Goal: Information Seeking & Learning: Learn about a topic

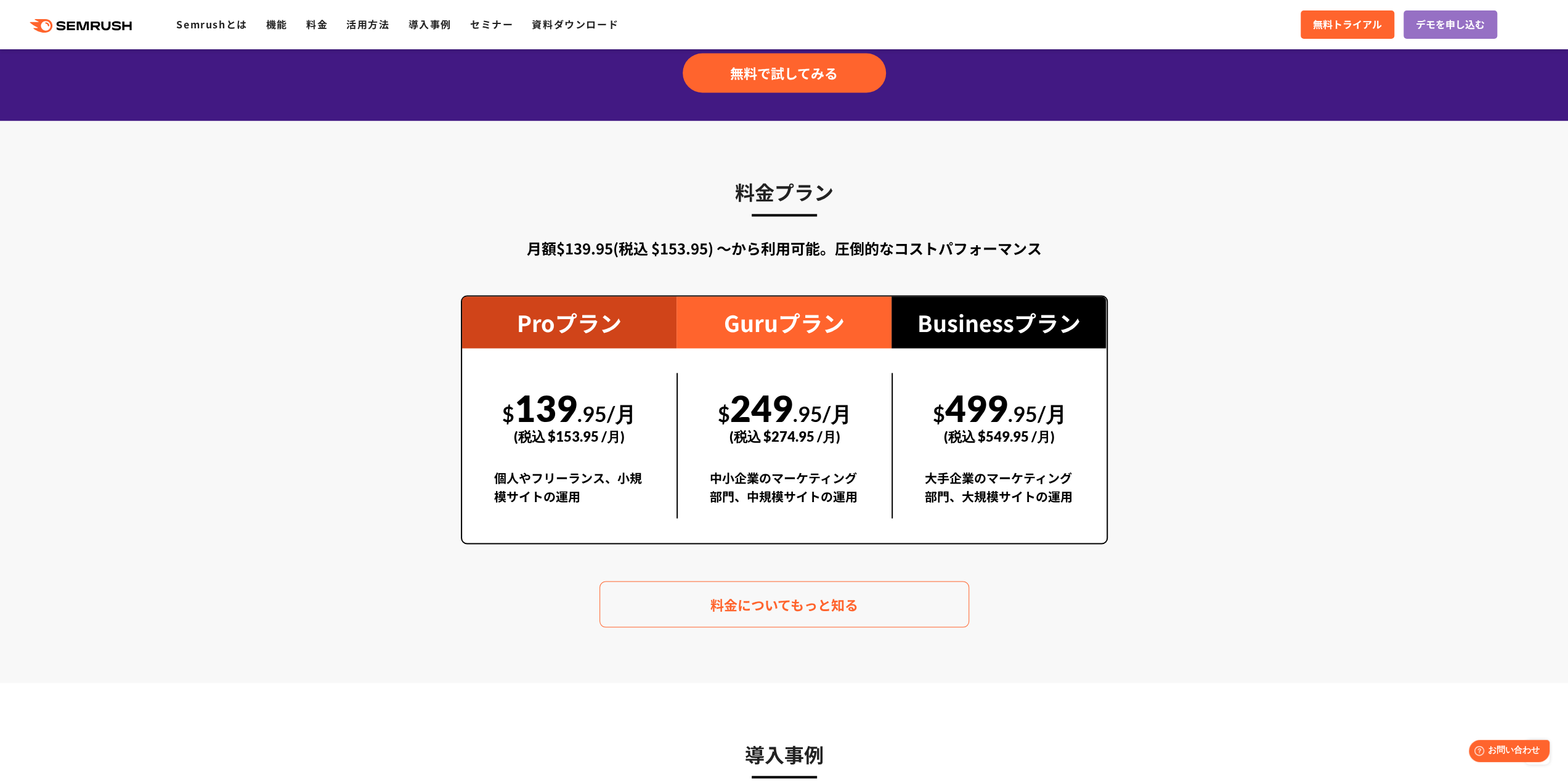
scroll to position [2119, 0]
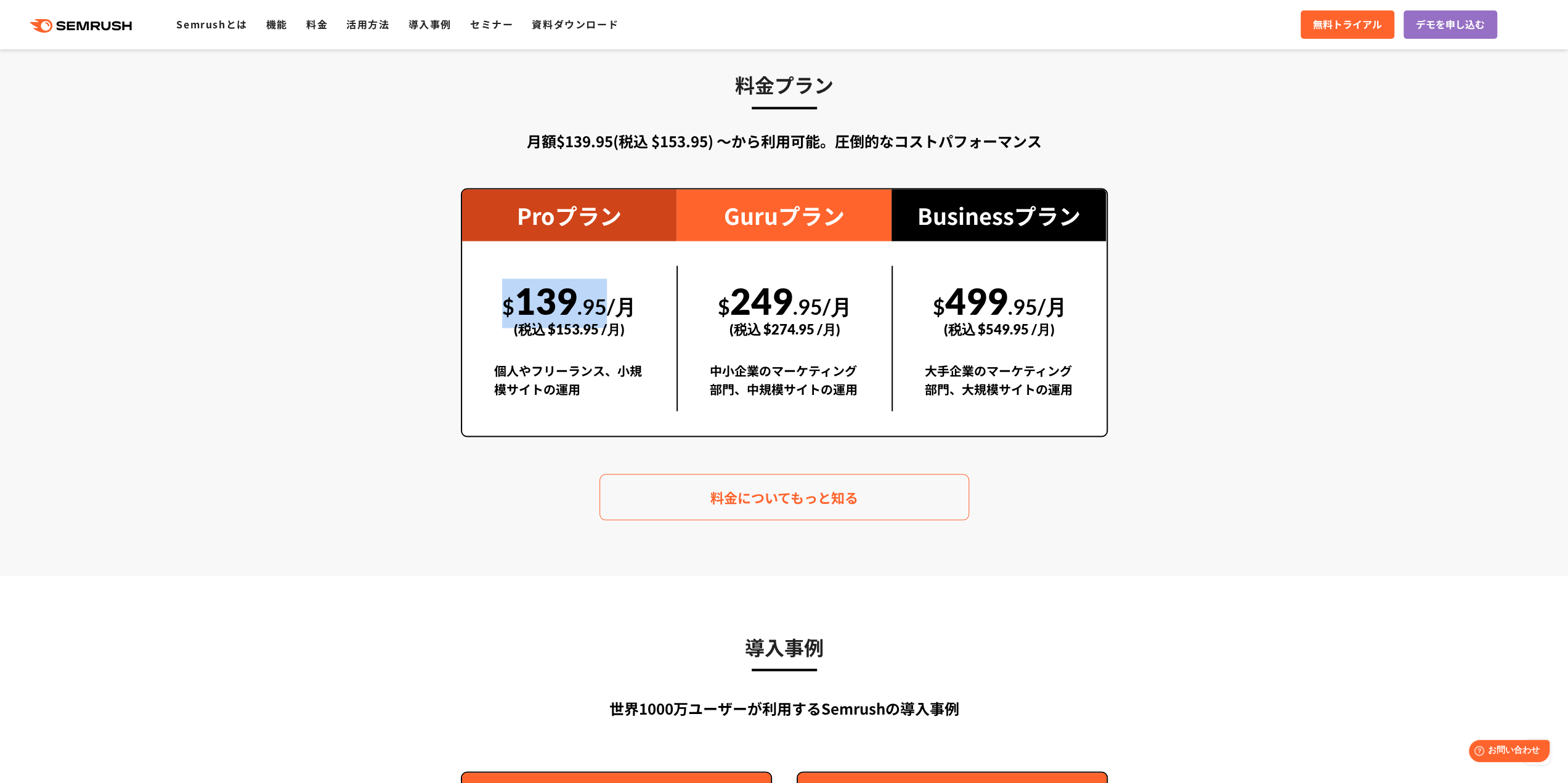
drag, startPoint x: 498, startPoint y: 300, endPoint x: 581, endPoint y: 303, distance: 83.1
click at [609, 301] on div "$ 139 .95/月 (税込 $153.95 /月)" at bounding box center [569, 308] width 151 height 85
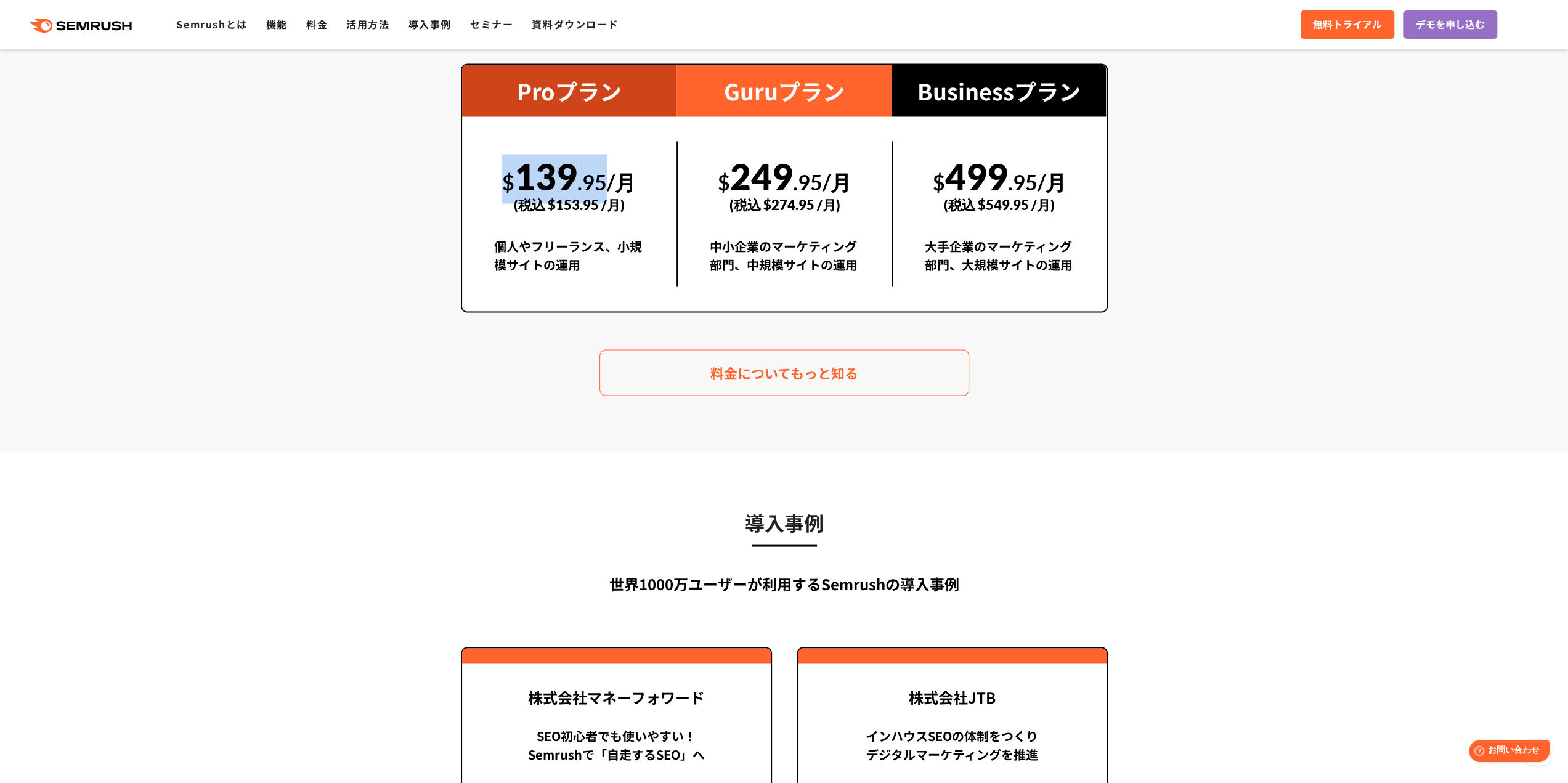
scroll to position [2243, 0]
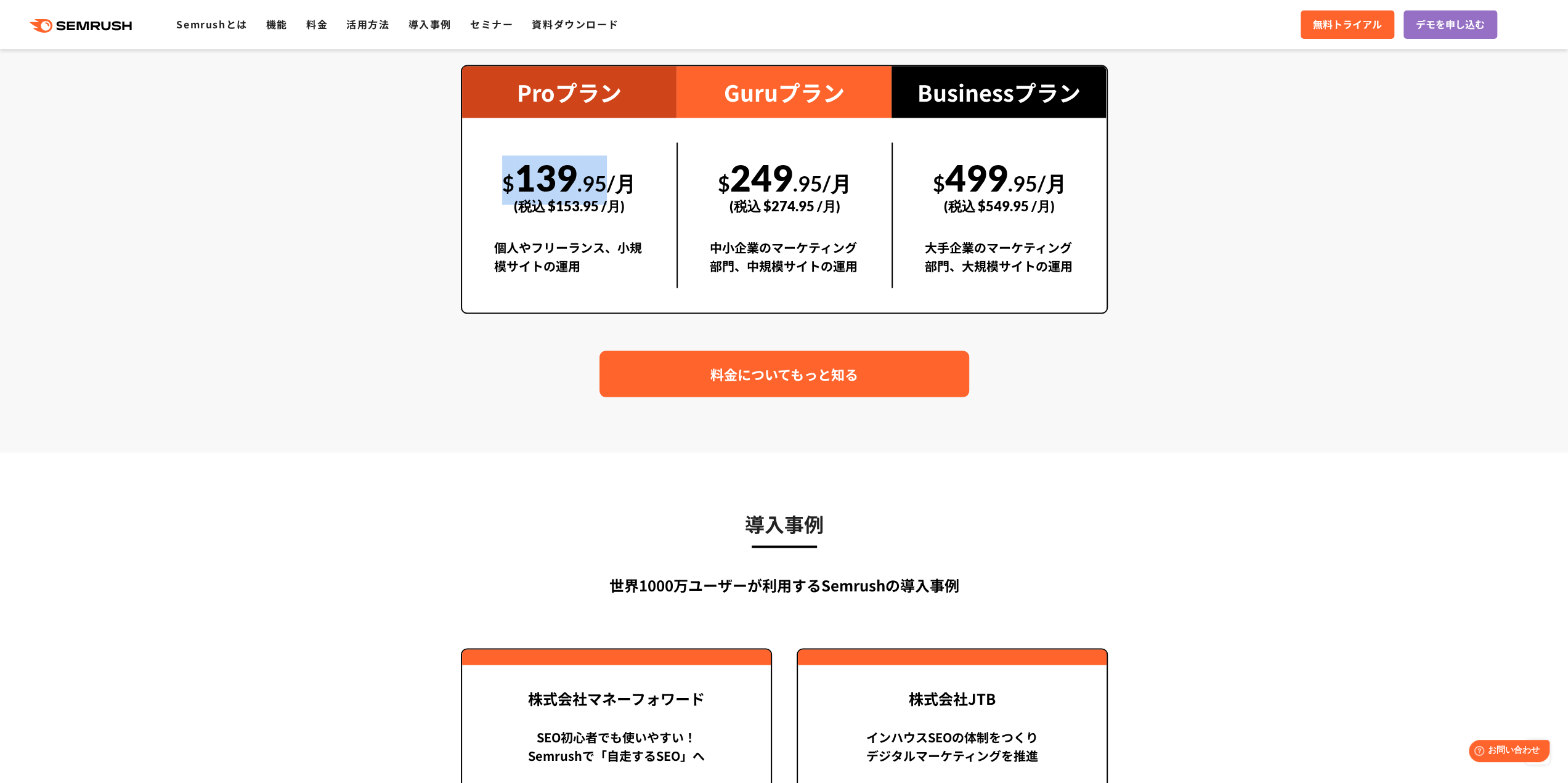
click at [765, 362] on link "料金についてもっと知る" at bounding box center [784, 373] width 370 height 46
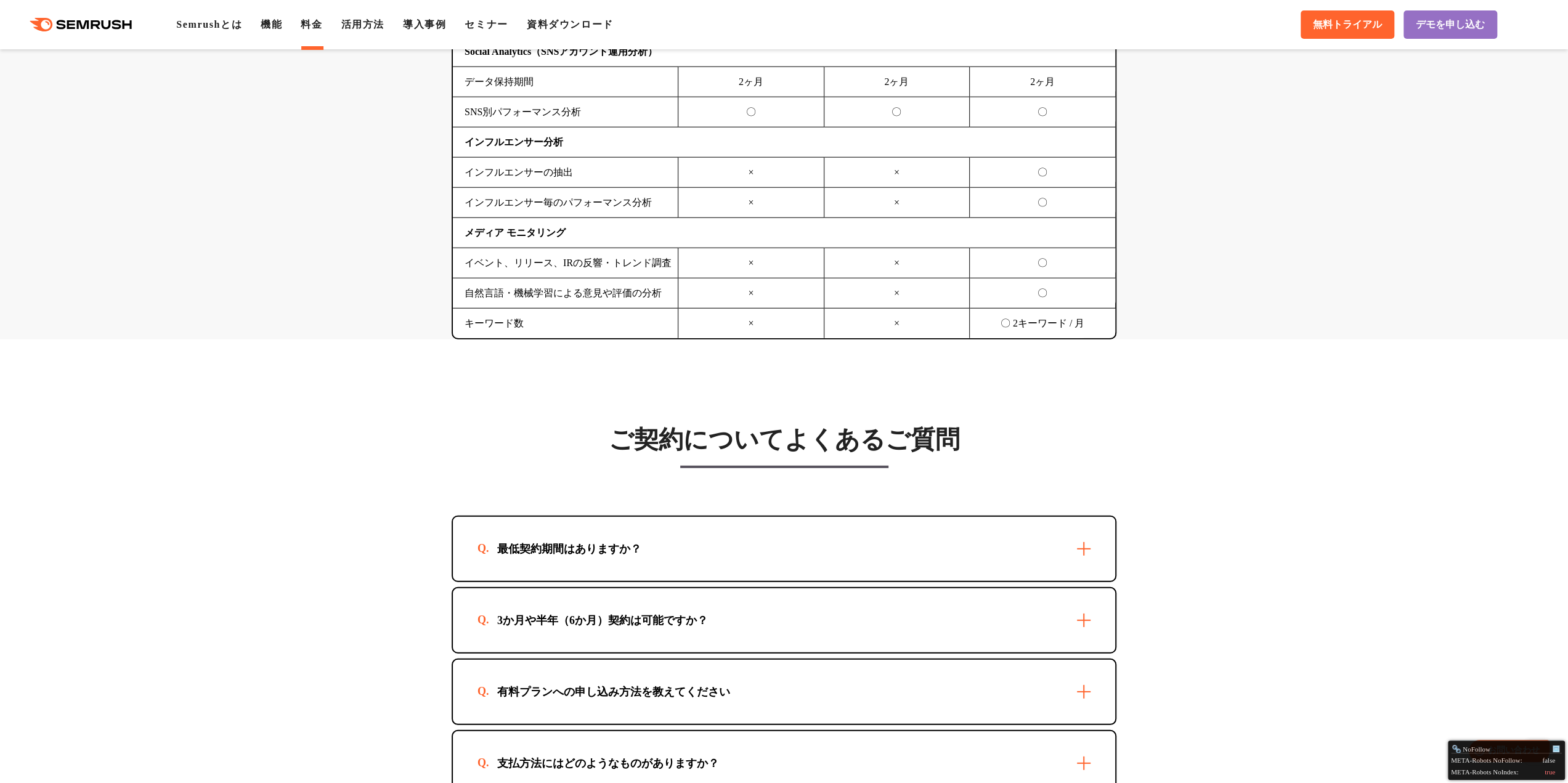
scroll to position [3326, 0]
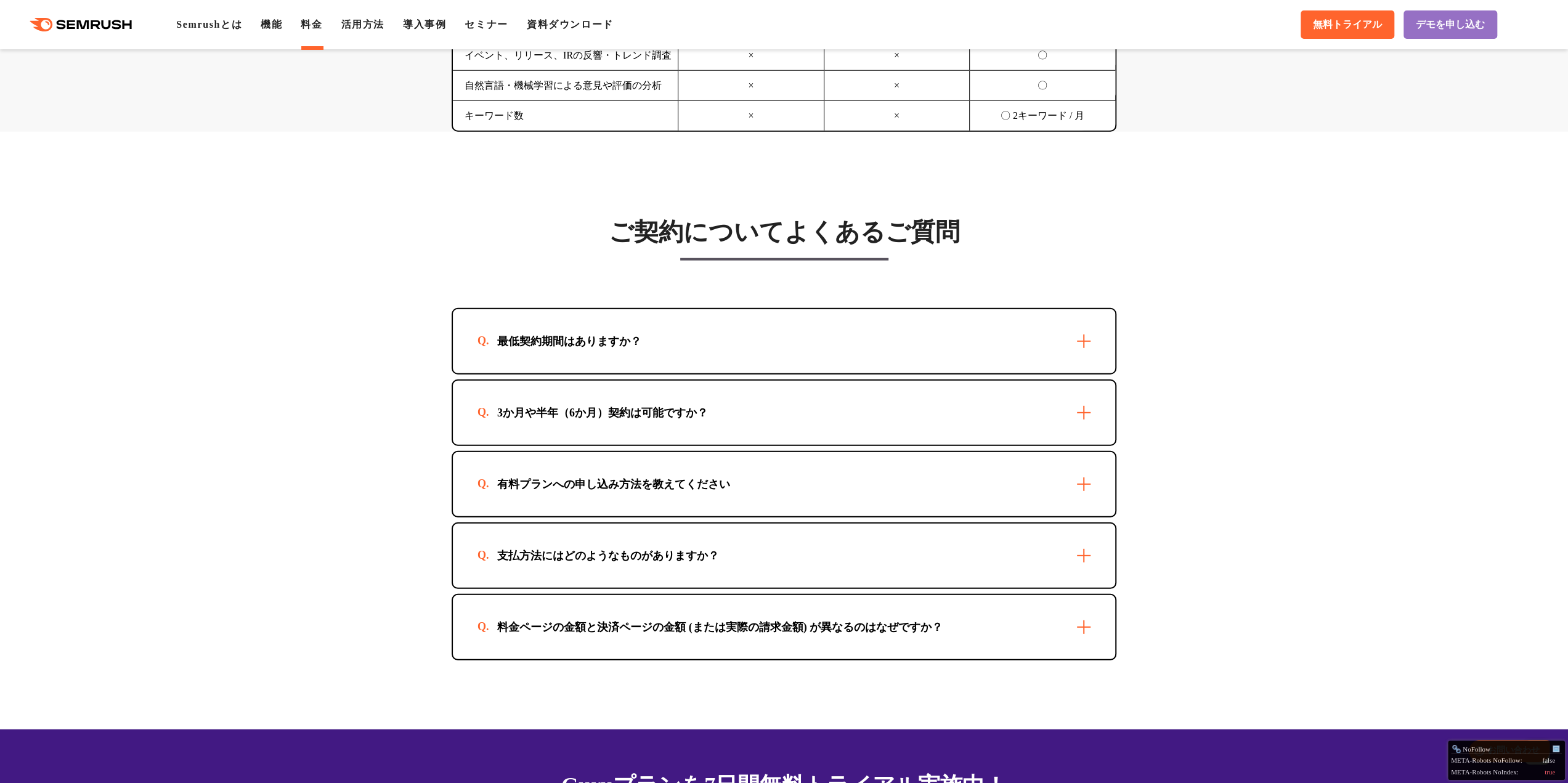
click at [218, 32] on div ".cls {fill: #FF642D;} .cls {fill: #FF642D;} Semrushとは 機能 料金 活用方法 導入事例 セミナー 資料ダウ…" at bounding box center [784, 24] width 1568 height 37
click at [214, 28] on link "Semrushとは" at bounding box center [209, 24] width 66 height 10
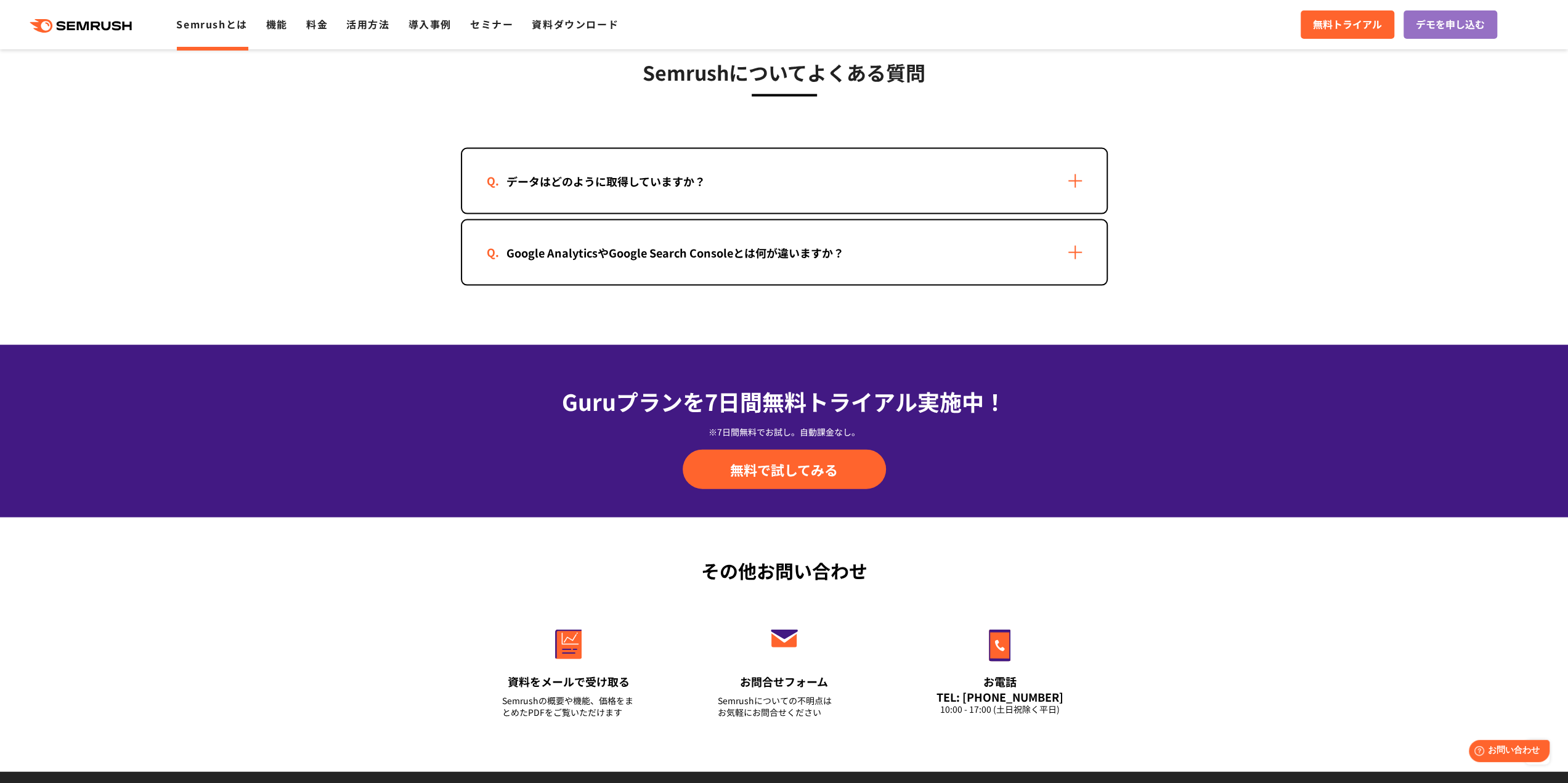
scroll to position [2525, 0]
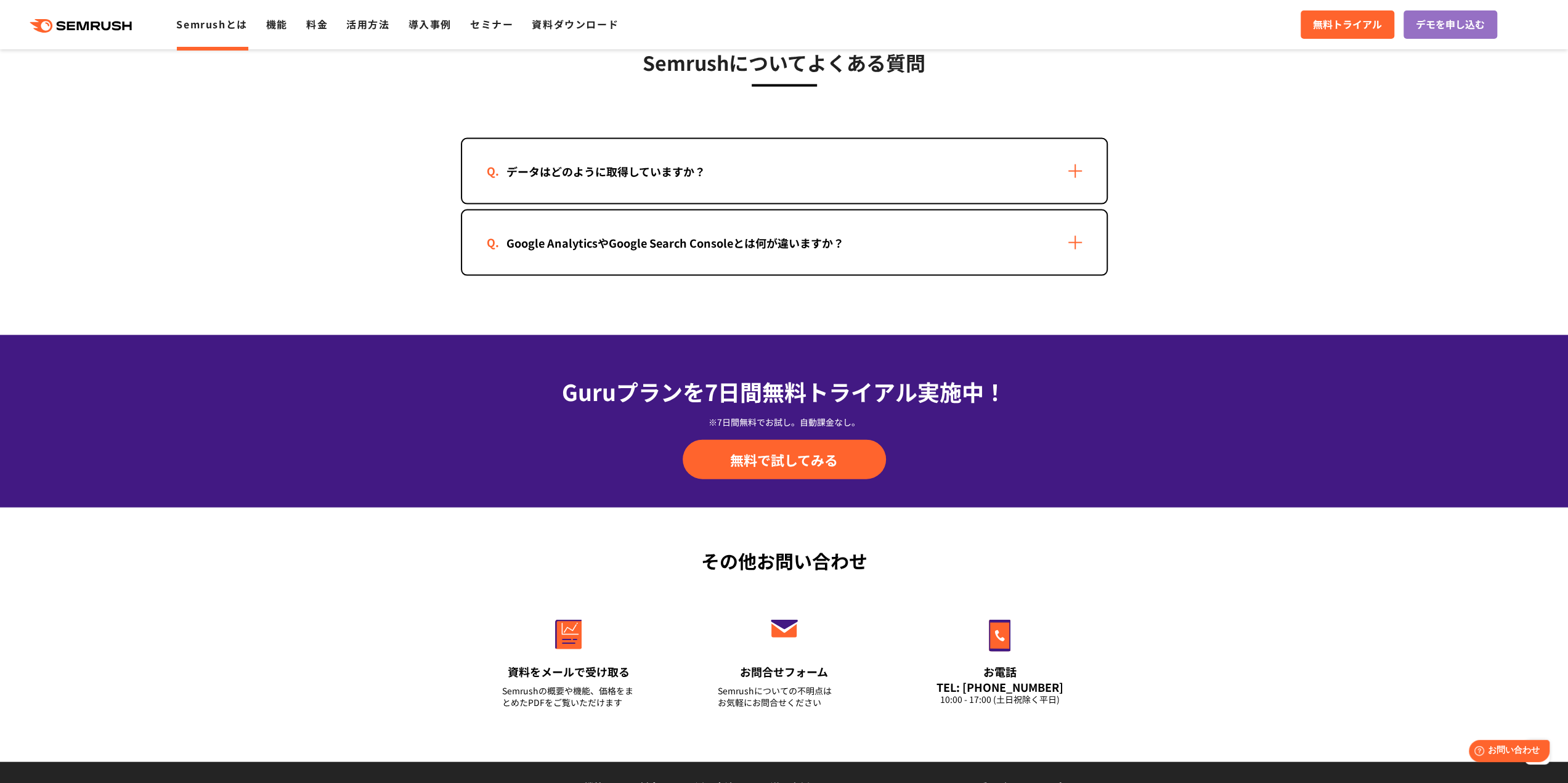
click at [750, 188] on div "データはどのように取得していますか？" at bounding box center [785, 171] width 645 height 64
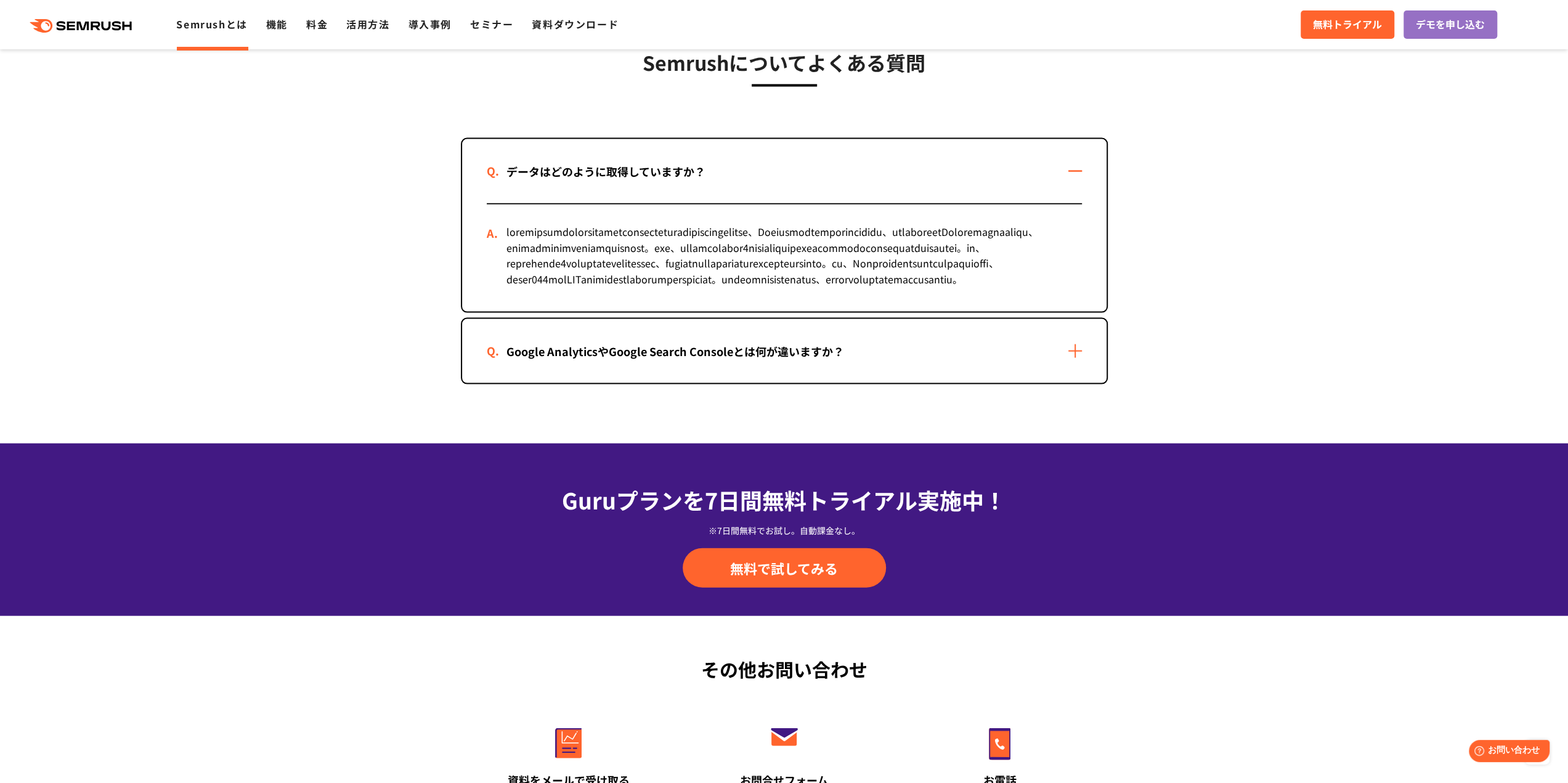
click at [996, 383] on div "Google AnalyticsやGoogle Search Consoleとは何が違いますか？" at bounding box center [785, 351] width 645 height 64
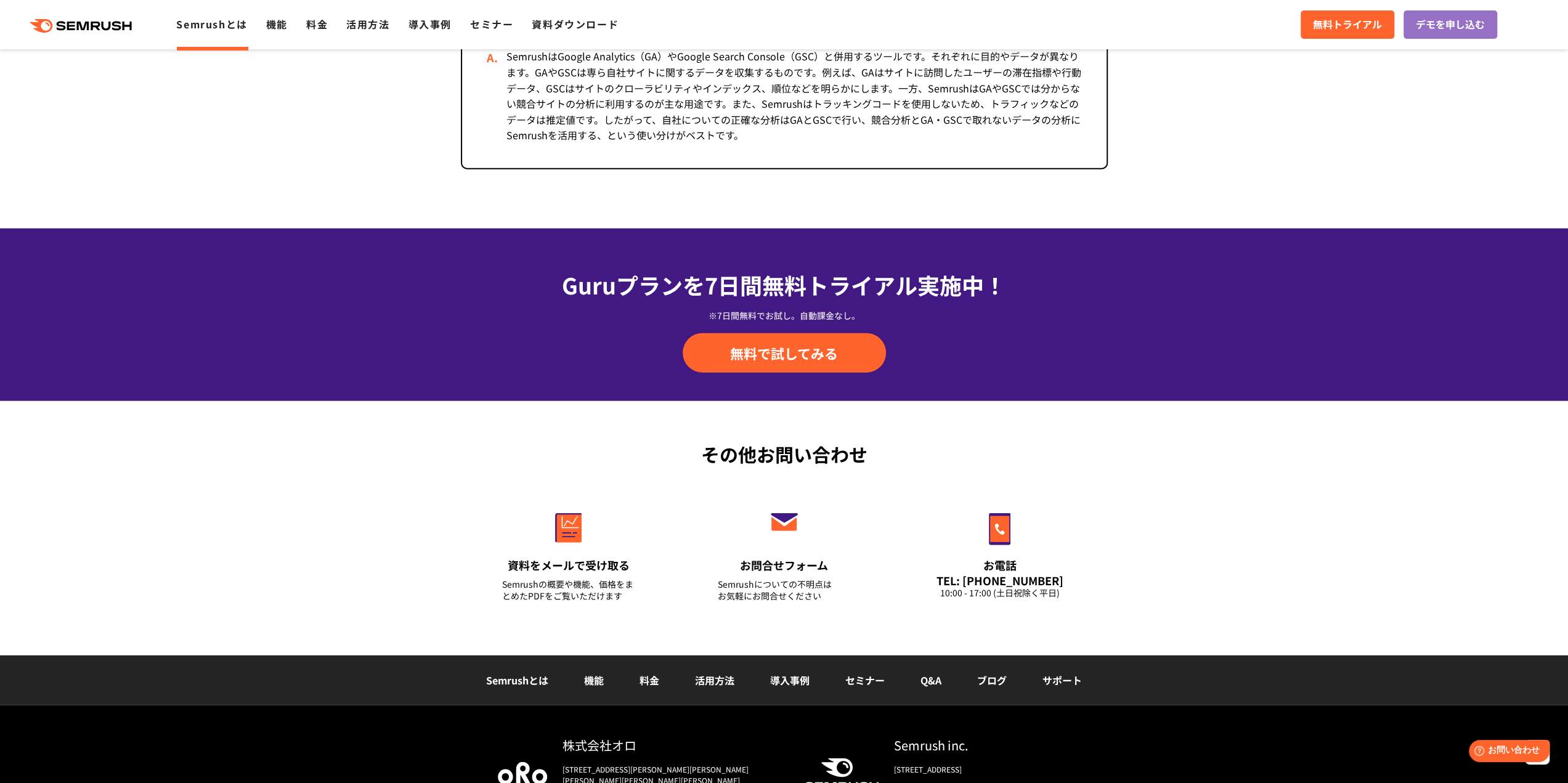
scroll to position [2664, 0]
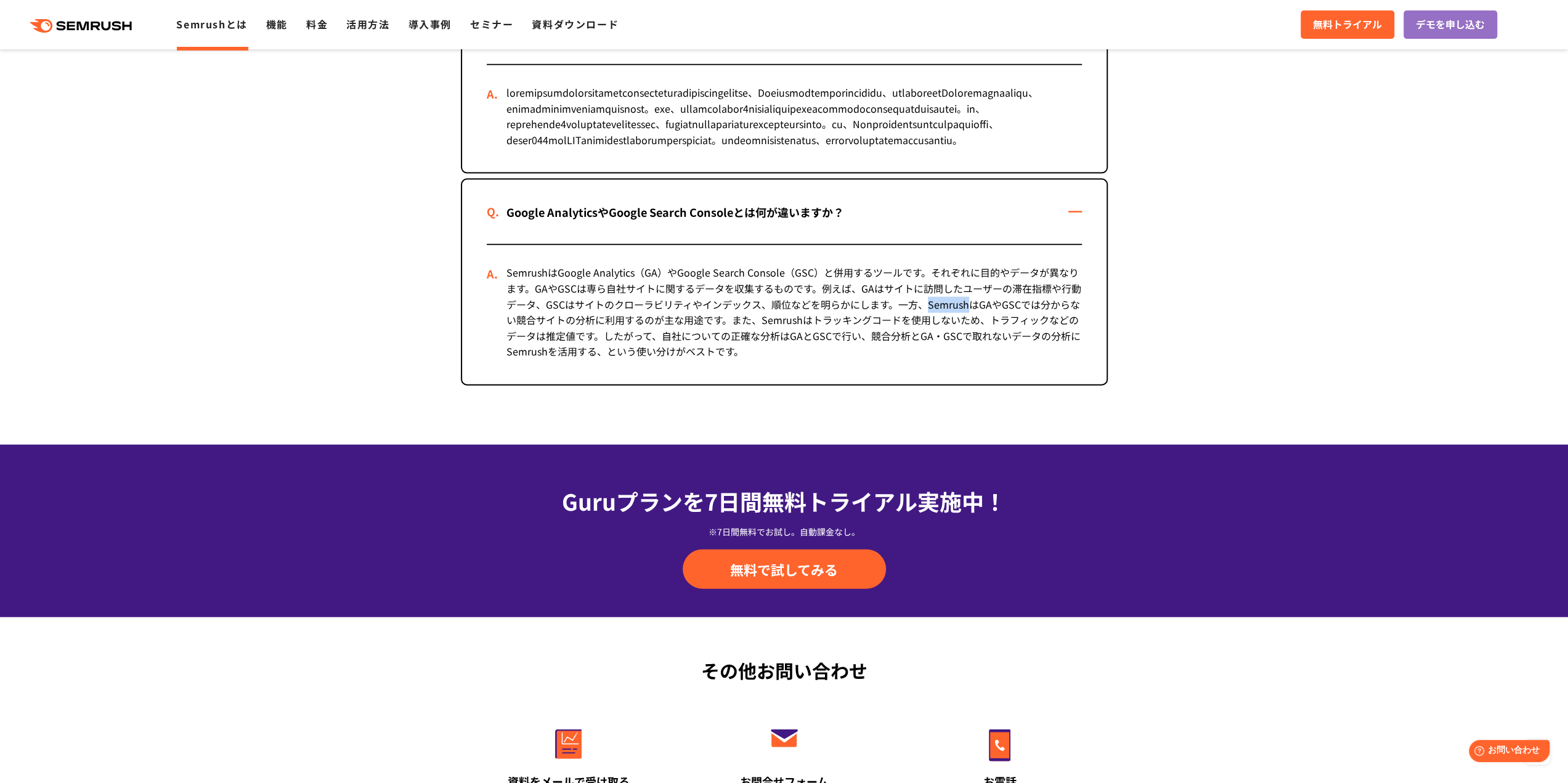
drag, startPoint x: 928, startPoint y: 355, endPoint x: 969, endPoint y: 354, distance: 41.0
click at [969, 354] on div "SemrushはGoogle Analytics（GA）やGoogle Search Console（GSC）と併用するツールです。それぞれに目的やデータが異…" at bounding box center [784, 314] width 595 height 139
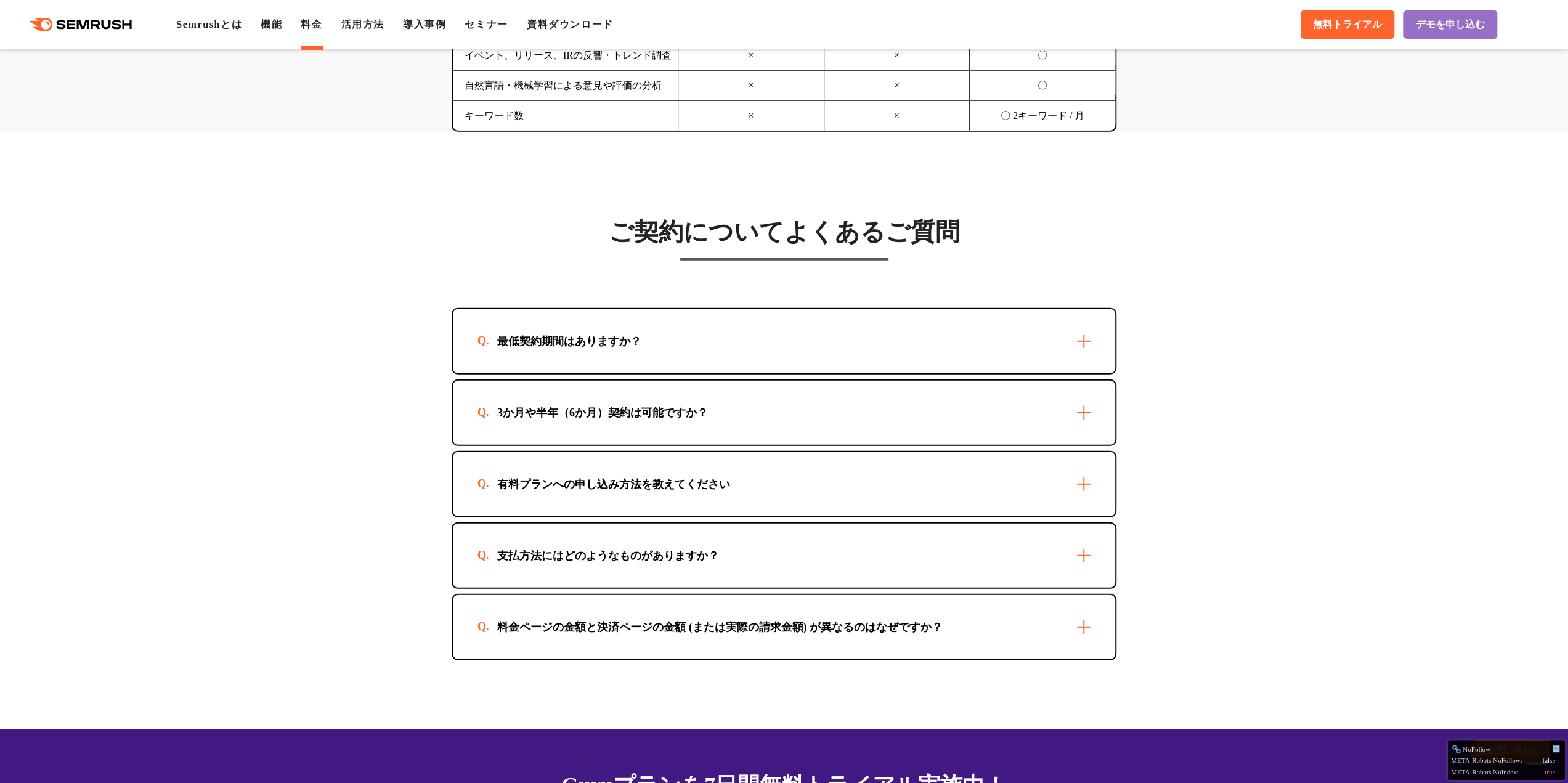
click at [716, 405] on div "3か月や半年（6か月）契約は可能ですか？" at bounding box center [602, 413] width 250 height 15
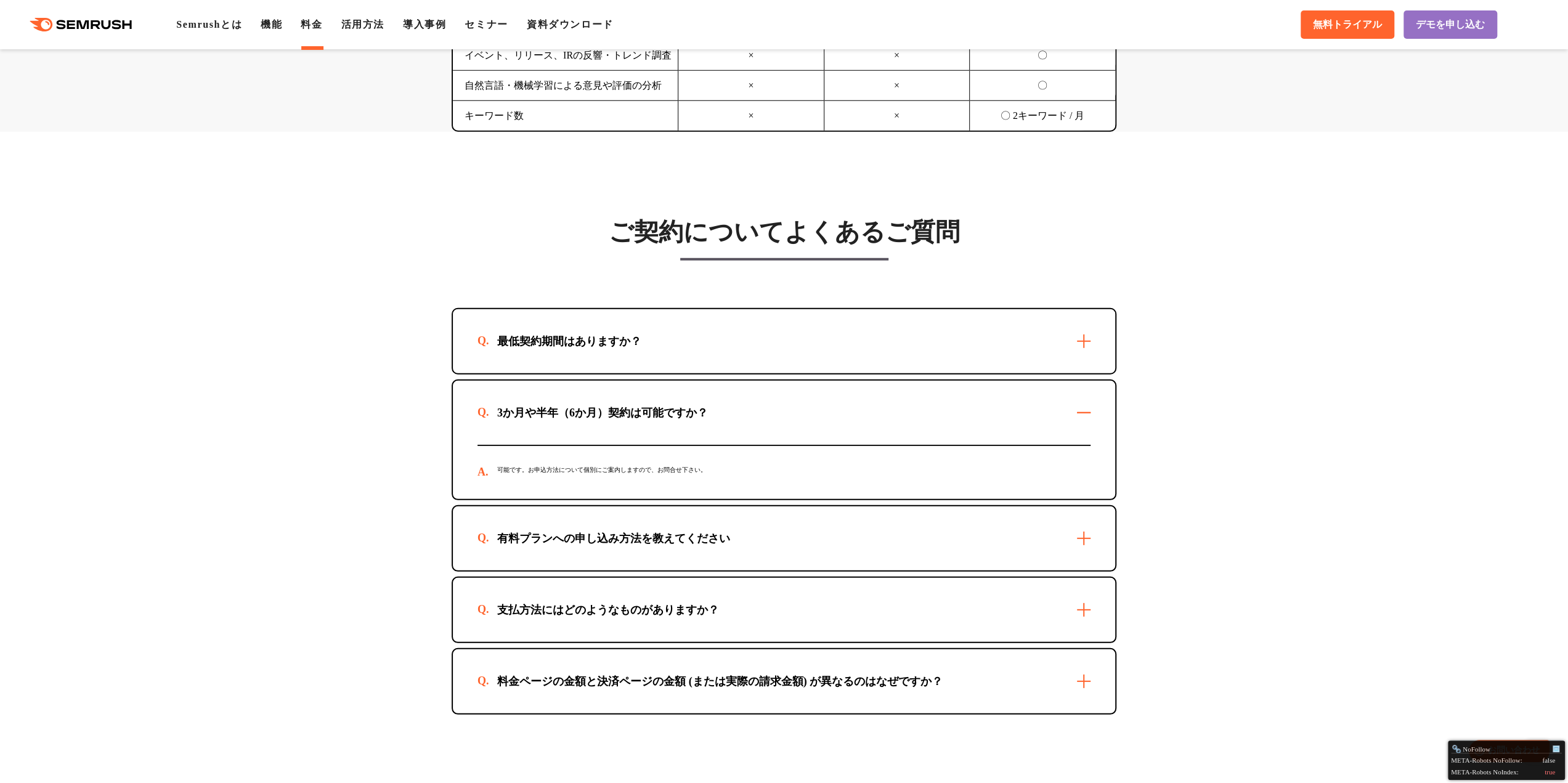
drag, startPoint x: 728, startPoint y: 343, endPoint x: 728, endPoint y: 352, distance: 9.0
click at [728, 352] on div "最低契約期間はありますか？" at bounding box center [784, 341] width 662 height 64
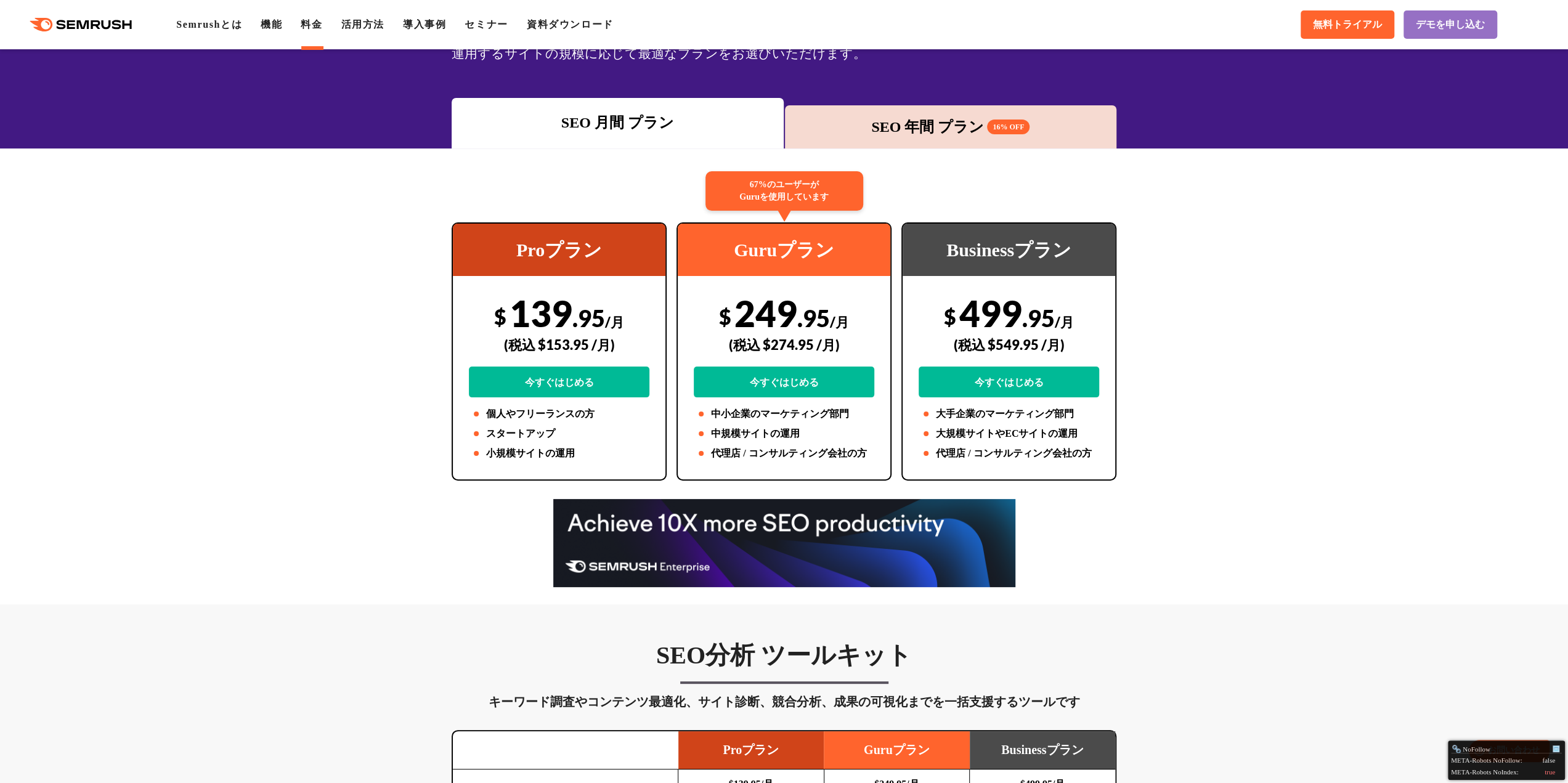
scroll to position [123, 0]
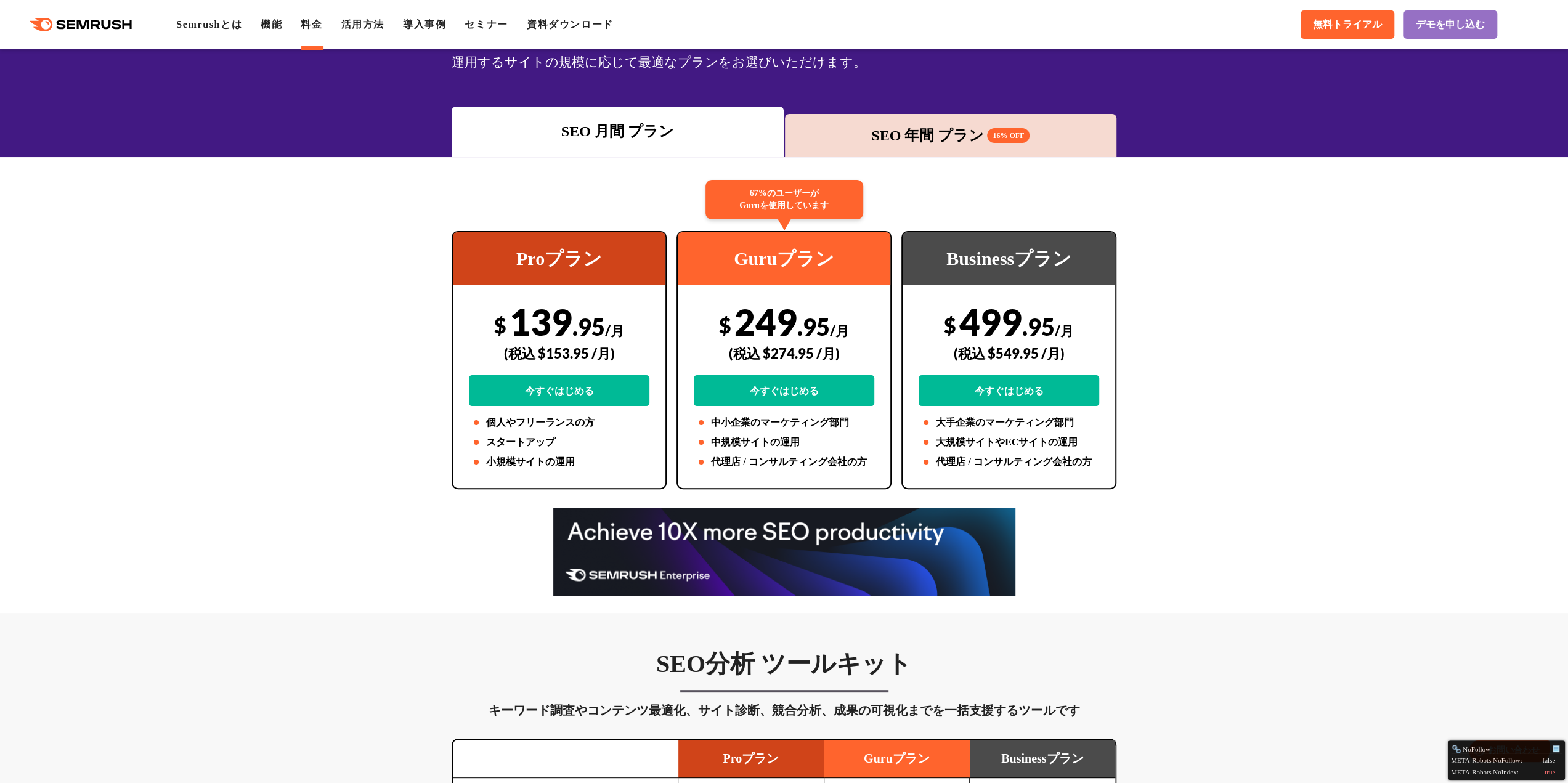
click at [881, 136] on div "SEO 年間 プラン 16% OFF" at bounding box center [951, 136] width 319 height 22
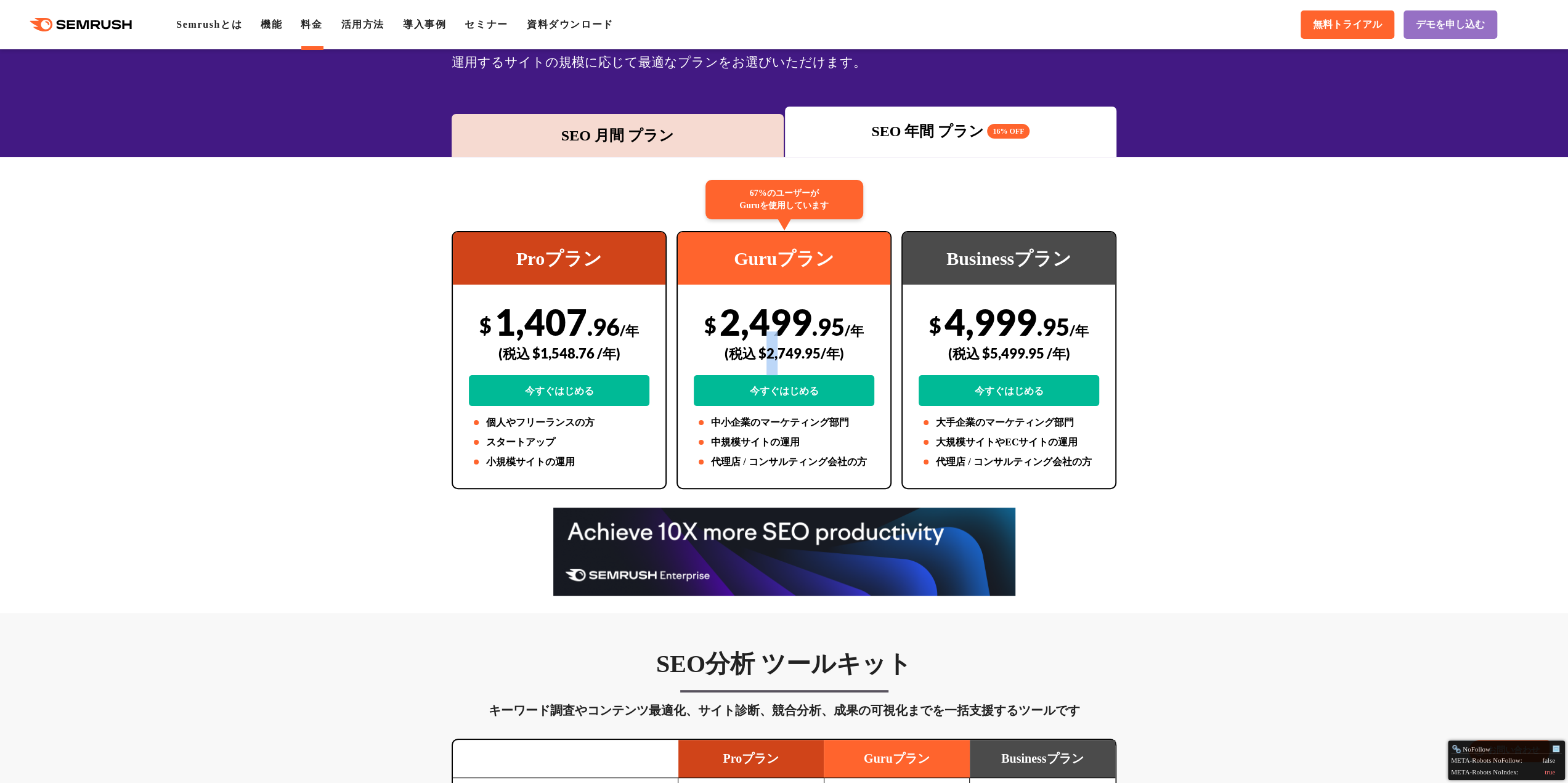
drag, startPoint x: 763, startPoint y: 353, endPoint x: 772, endPoint y: 351, distance: 9.2
click at [776, 354] on div "(税込 $2,749.95/年)" at bounding box center [784, 353] width 181 height 44
drag, startPoint x: 760, startPoint y: 351, endPoint x: 819, endPoint y: 351, distance: 59.0
click at [819, 351] on div "(税込 $2,749.95/年)" at bounding box center [784, 353] width 181 height 44
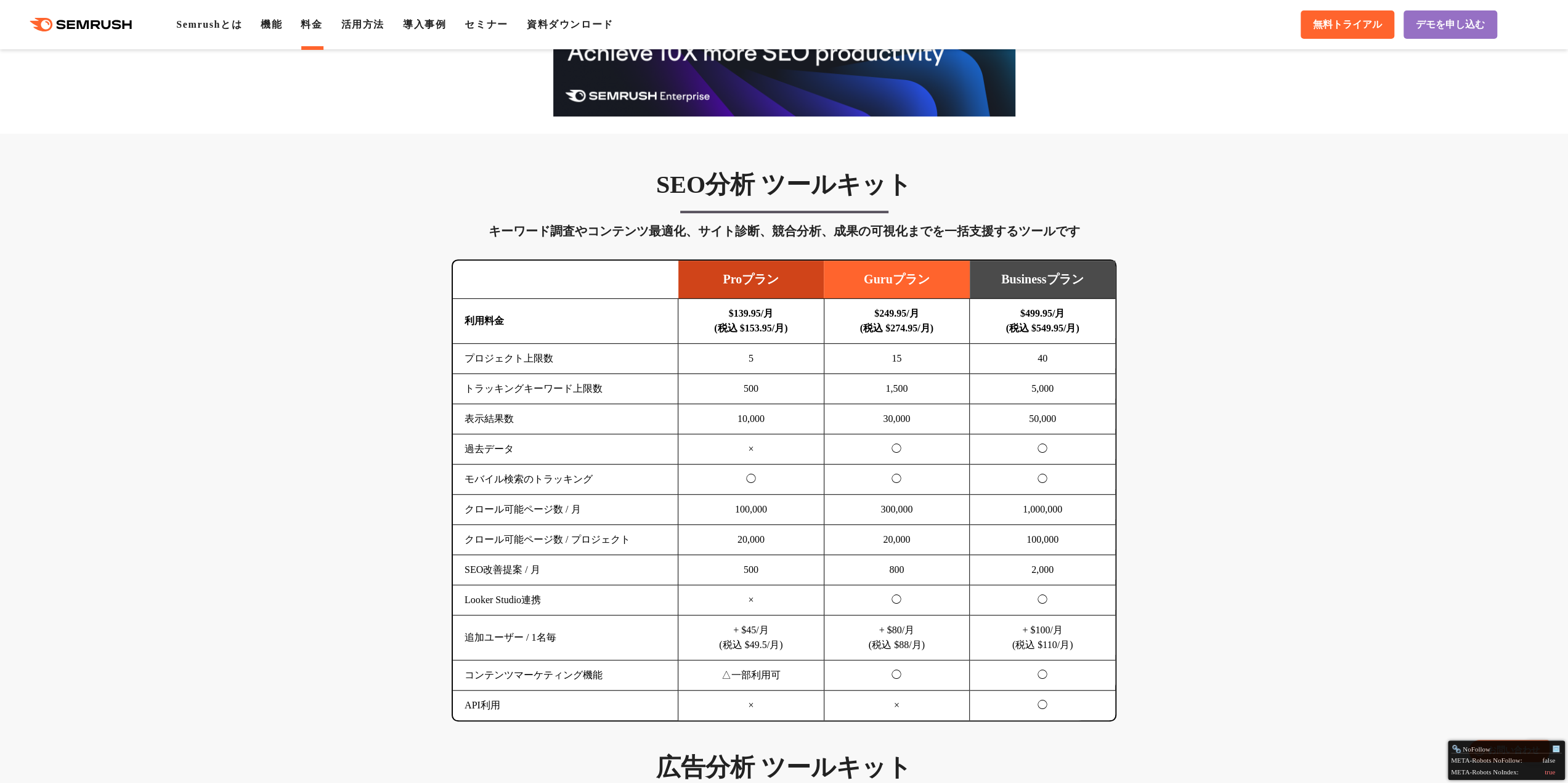
scroll to position [493, 0]
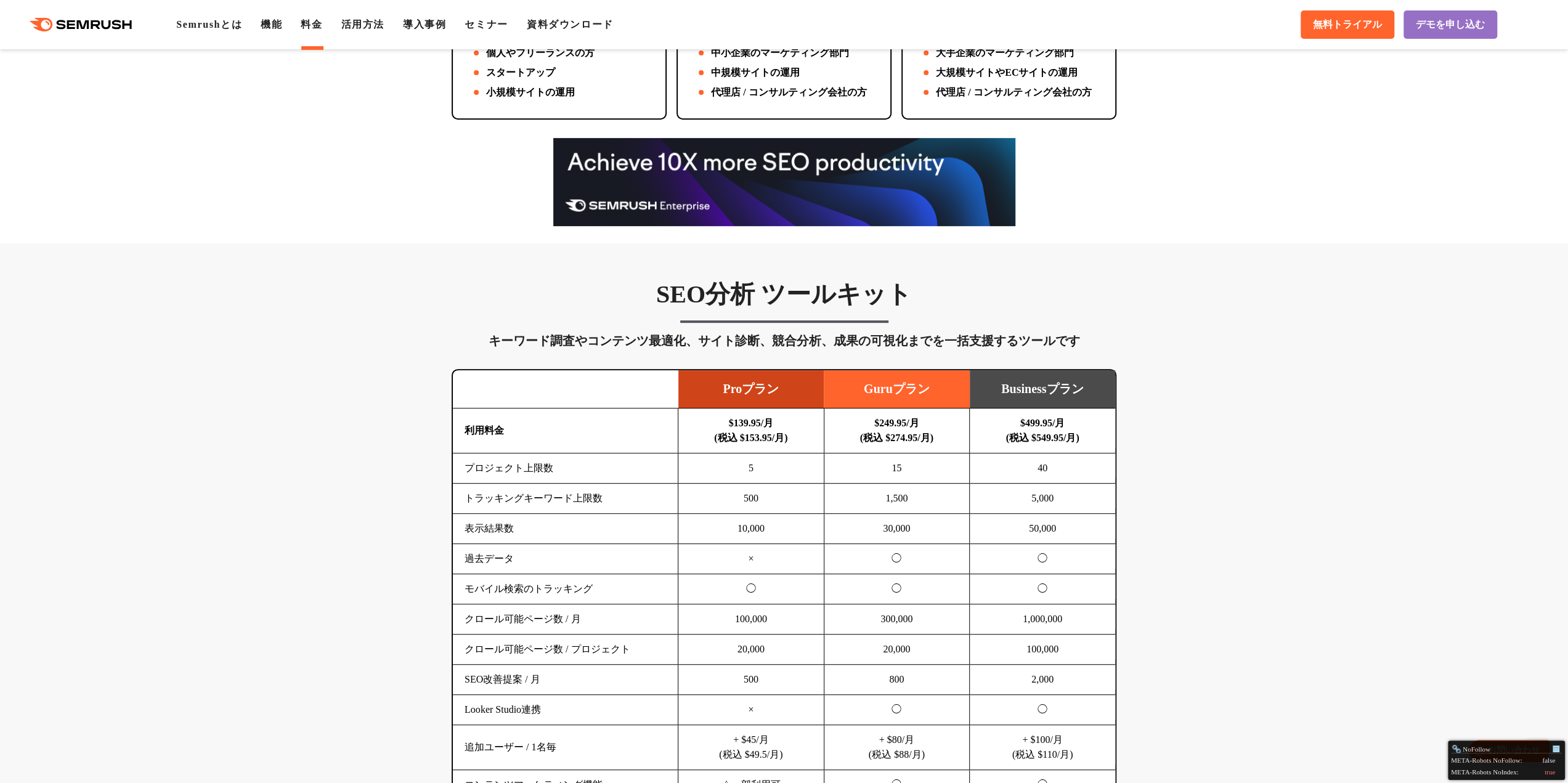
click at [764, 281] on h3 "SEO分析 ツールキット" at bounding box center [783, 295] width 664 height 31
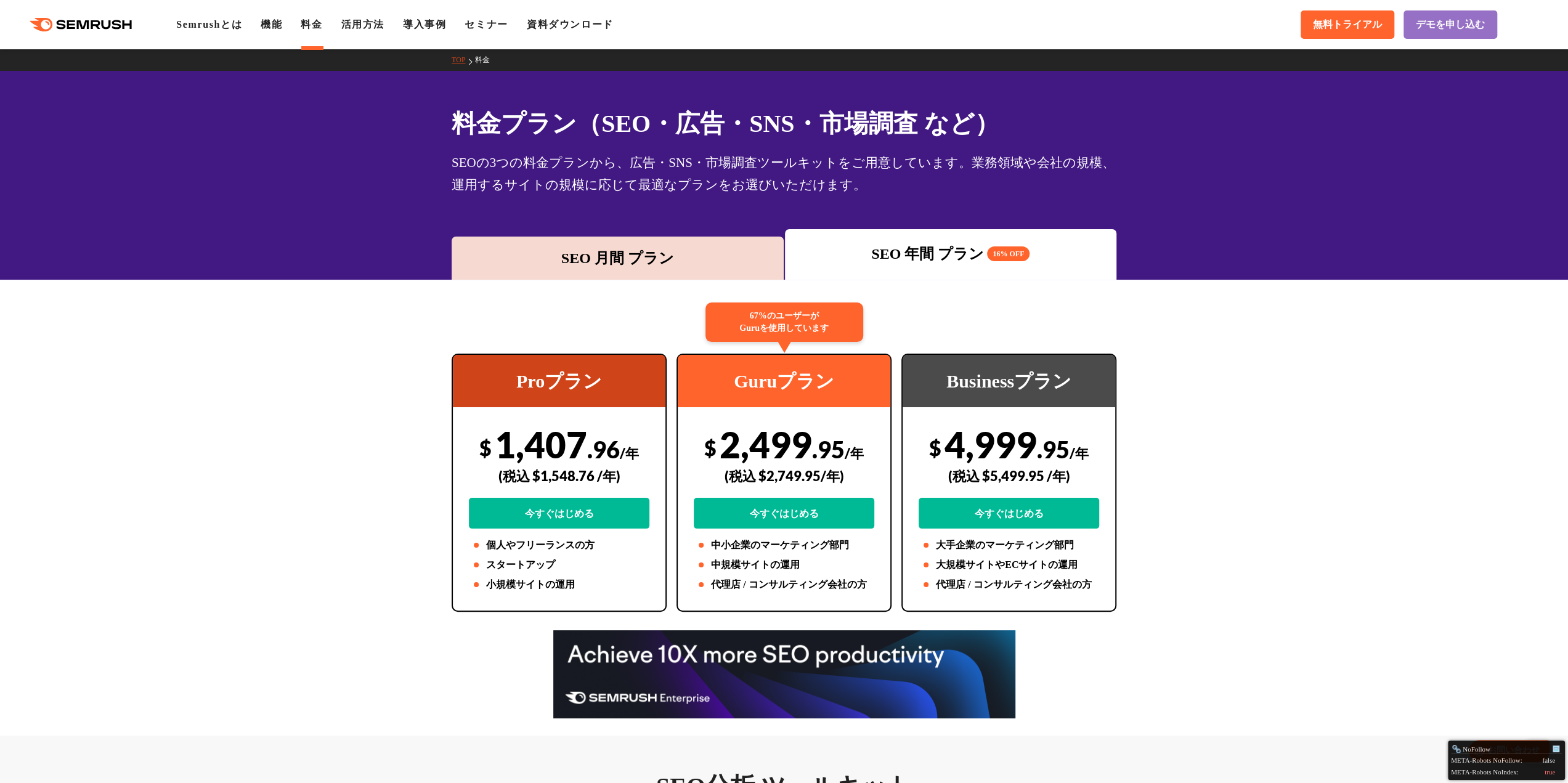
scroll to position [0, 0]
click at [277, 23] on link "機能" at bounding box center [271, 24] width 22 height 10
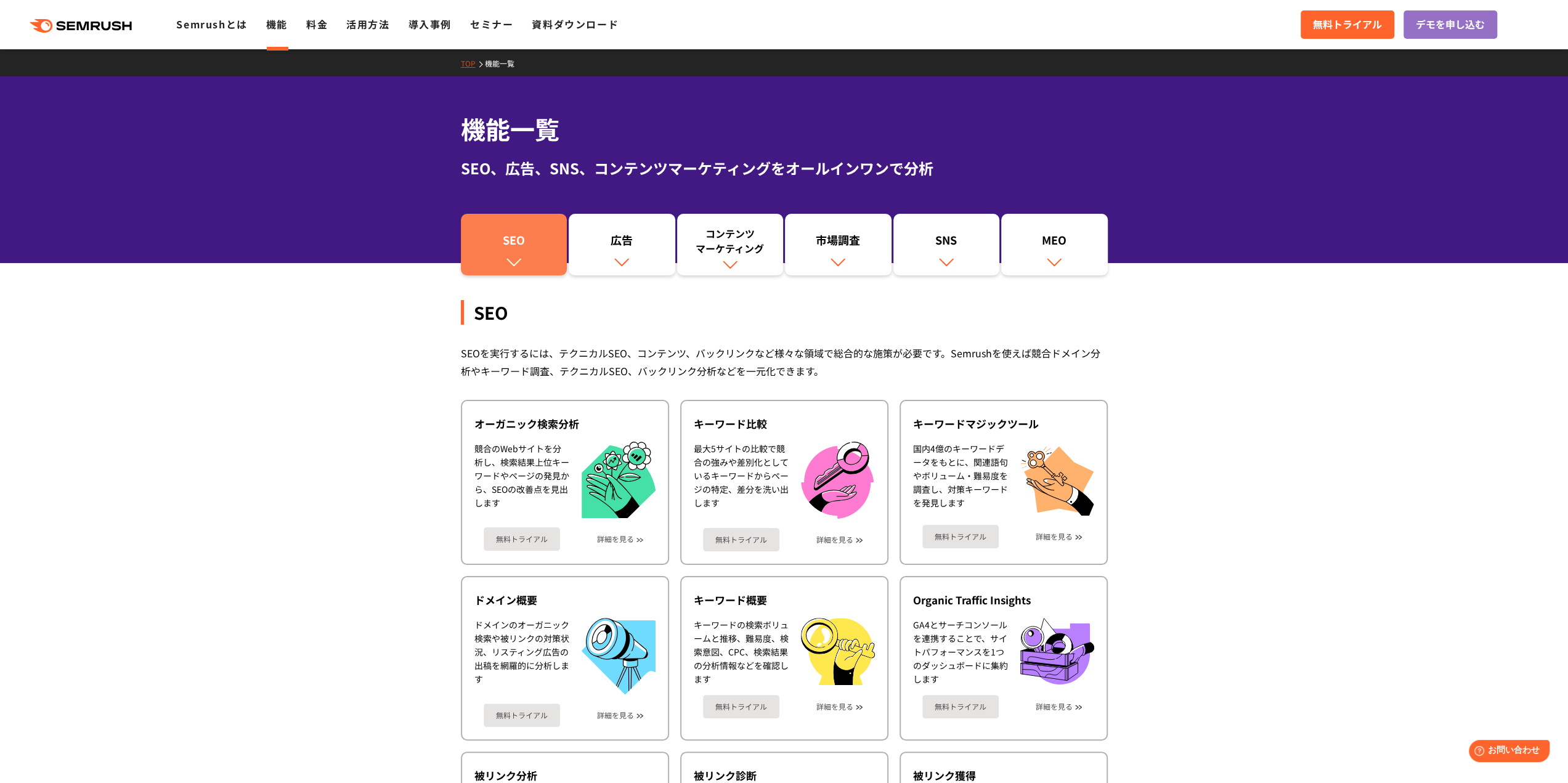
scroll to position [308, 0]
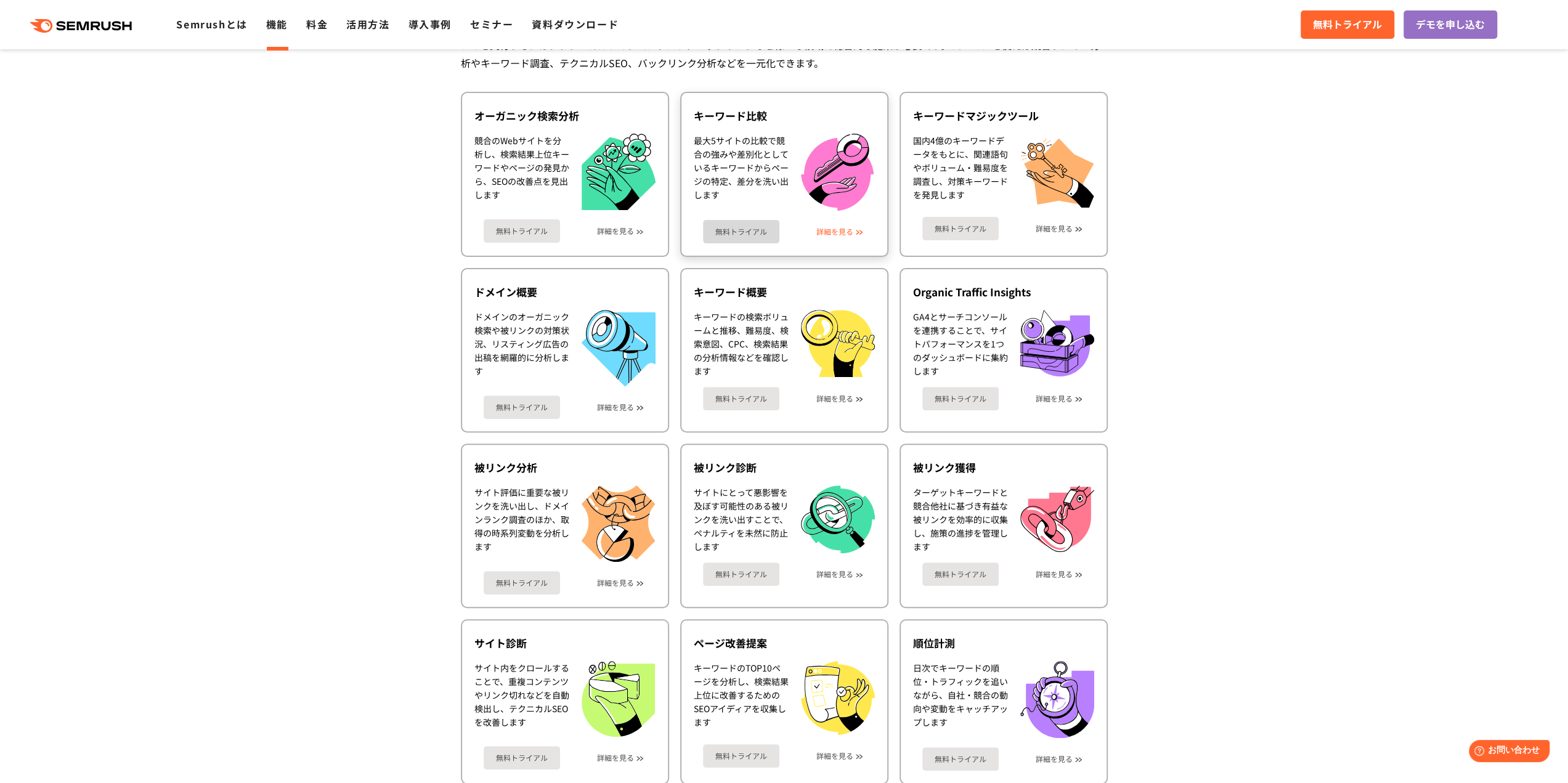
click at [834, 229] on link "詳細を見る" at bounding box center [834, 232] width 37 height 9
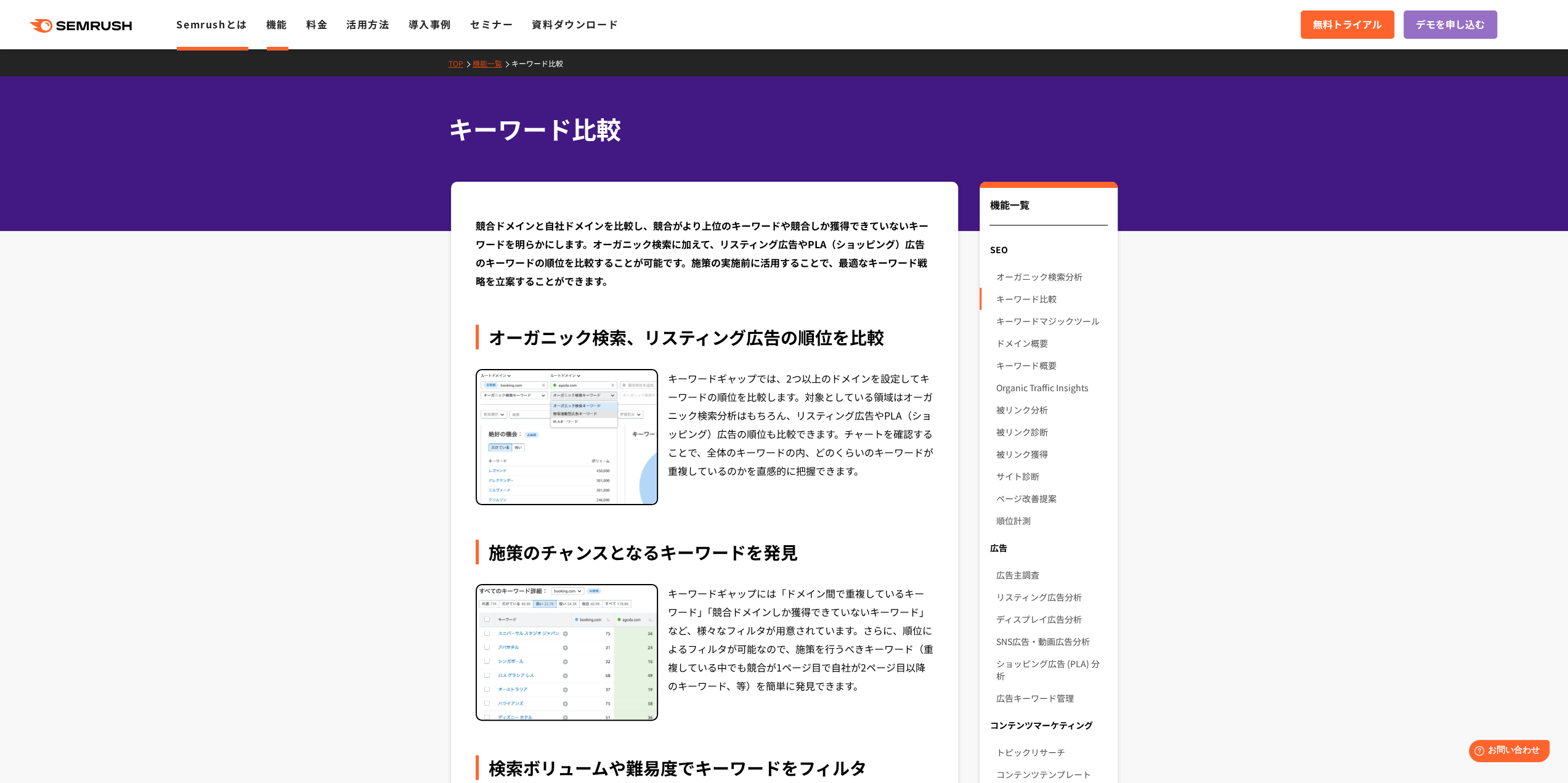
click at [206, 18] on link "Semrushとは" at bounding box center [211, 24] width 71 height 15
